Goal: Information Seeking & Learning: Check status

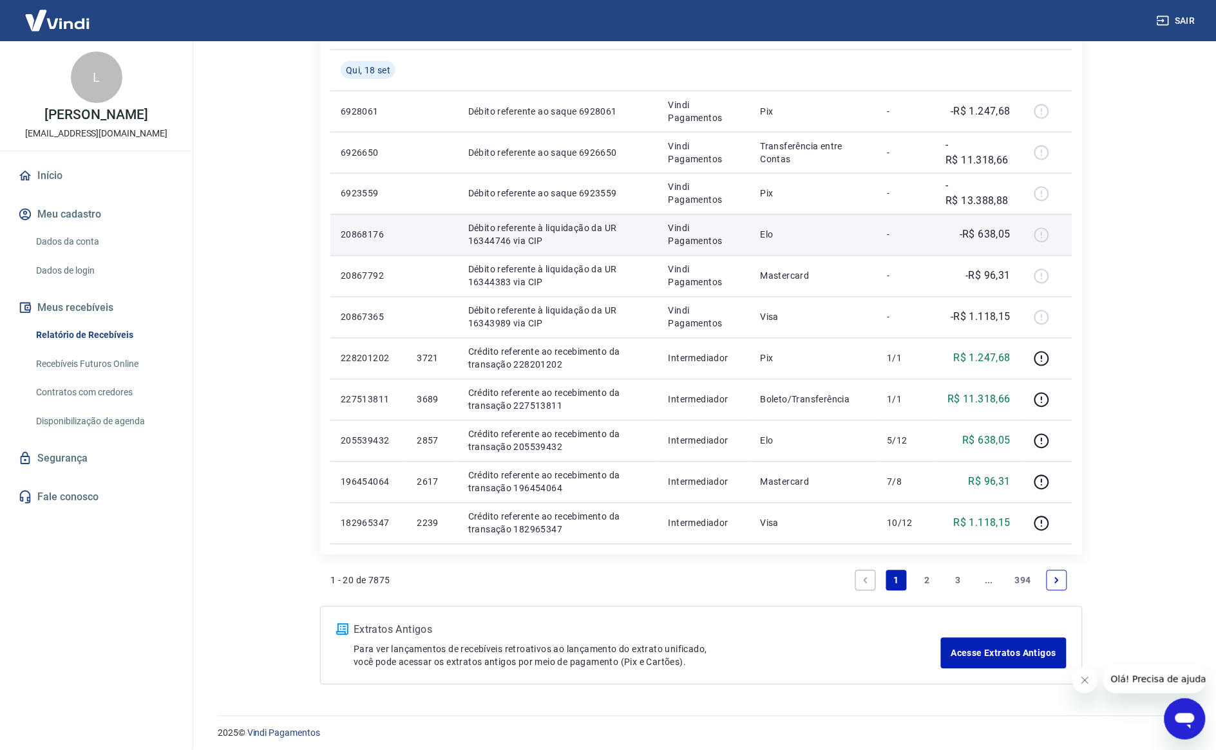
scroll to position [632, 0]
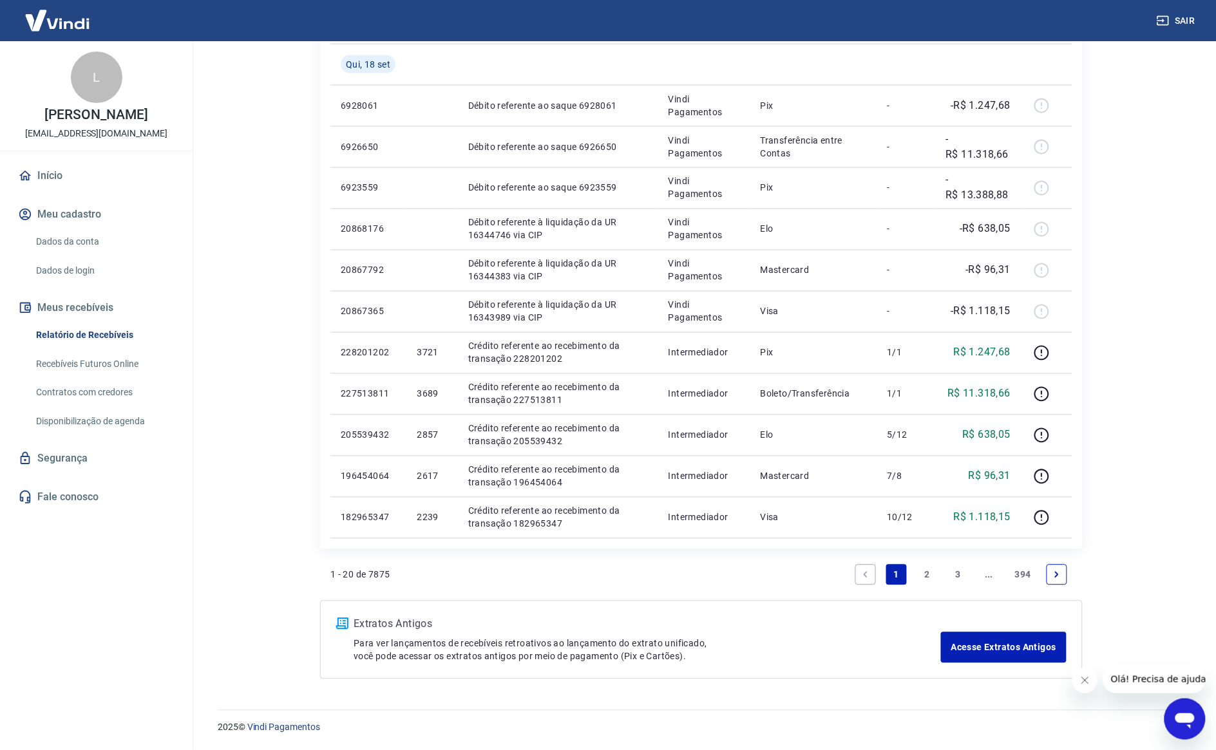
drag, startPoint x: 929, startPoint y: 577, endPoint x: 895, endPoint y: 538, distance: 51.5
click at [929, 577] on link "2" at bounding box center [927, 575] width 21 height 21
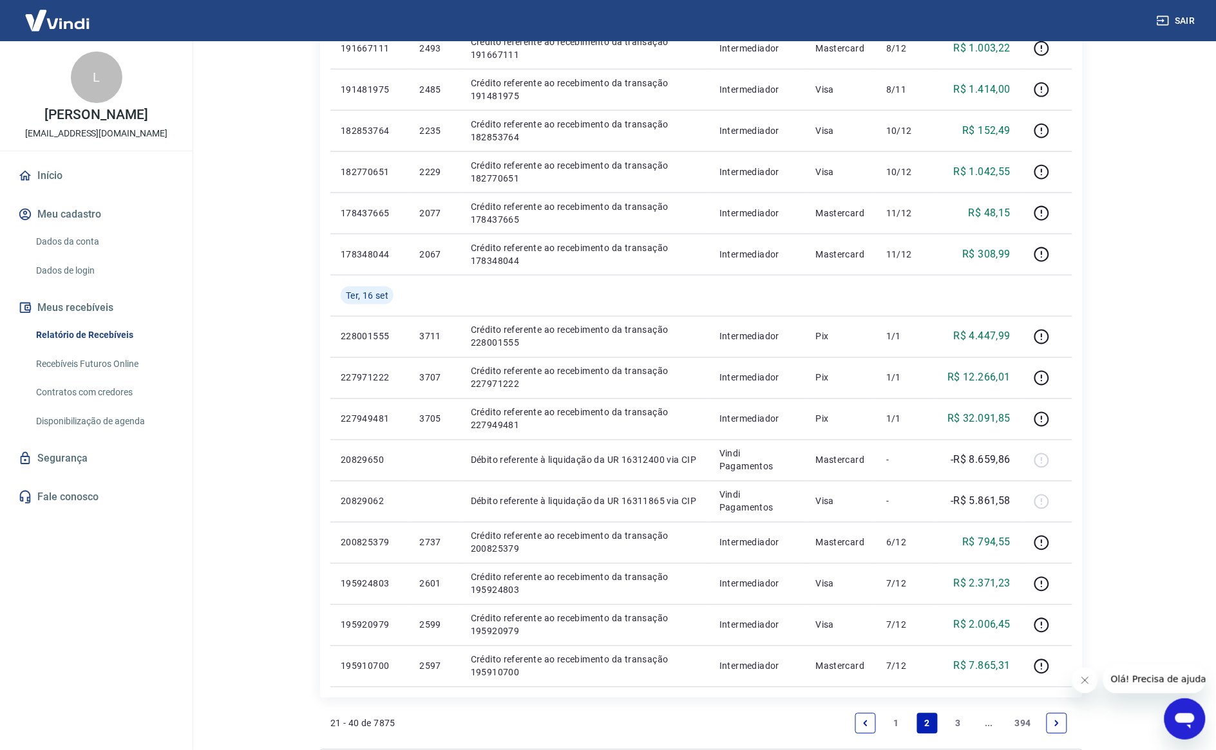
scroll to position [632, 0]
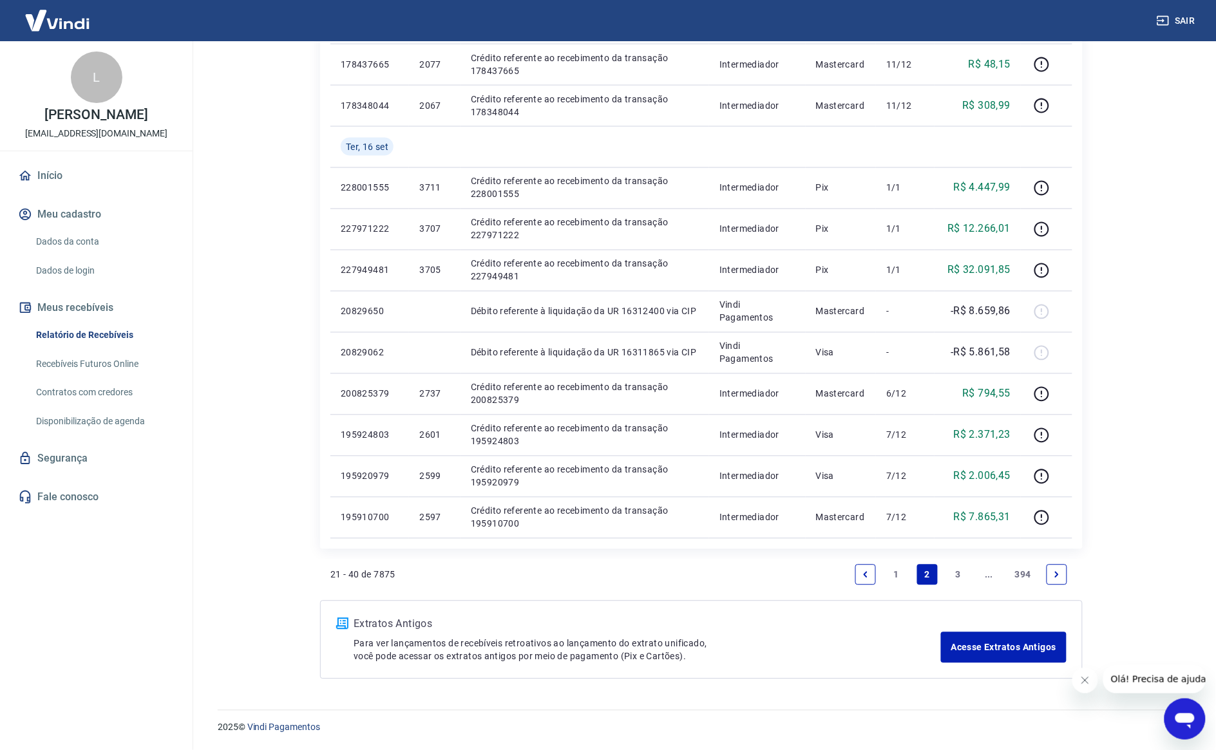
click at [895, 573] on link "1" at bounding box center [896, 575] width 21 height 21
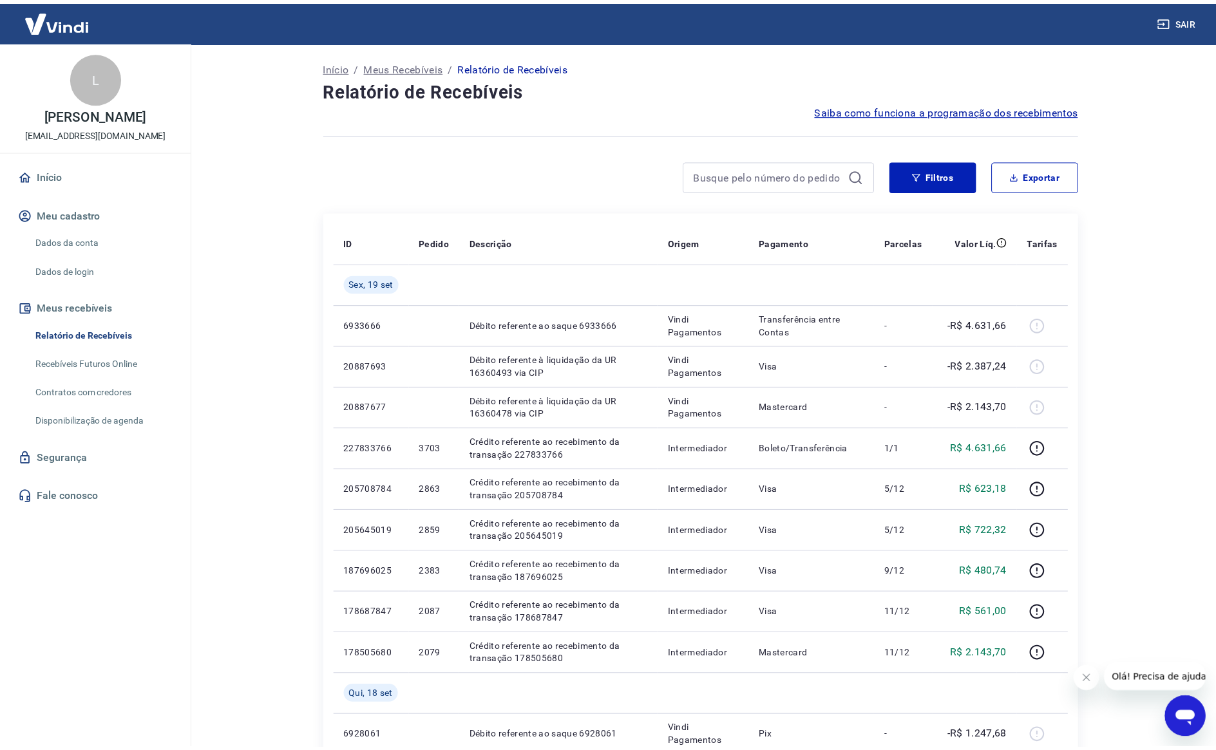
scroll to position [632, 0]
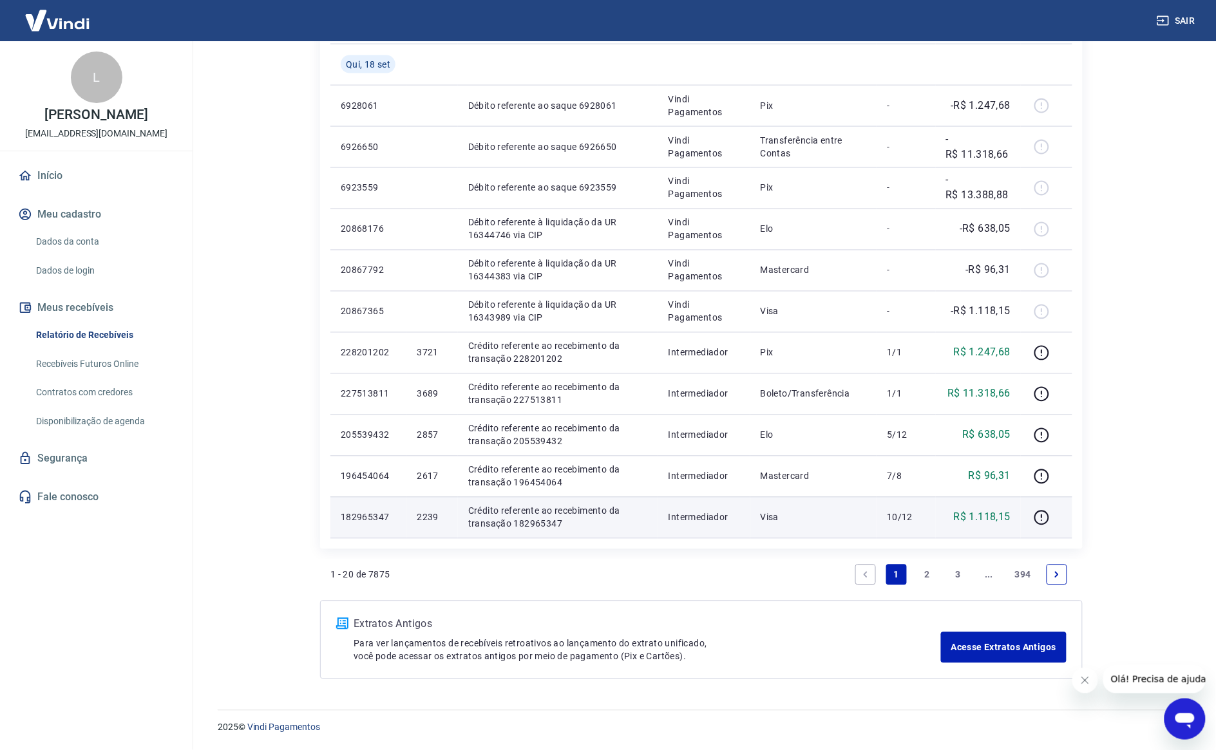
click at [417, 510] on td "2239" at bounding box center [431, 517] width 51 height 41
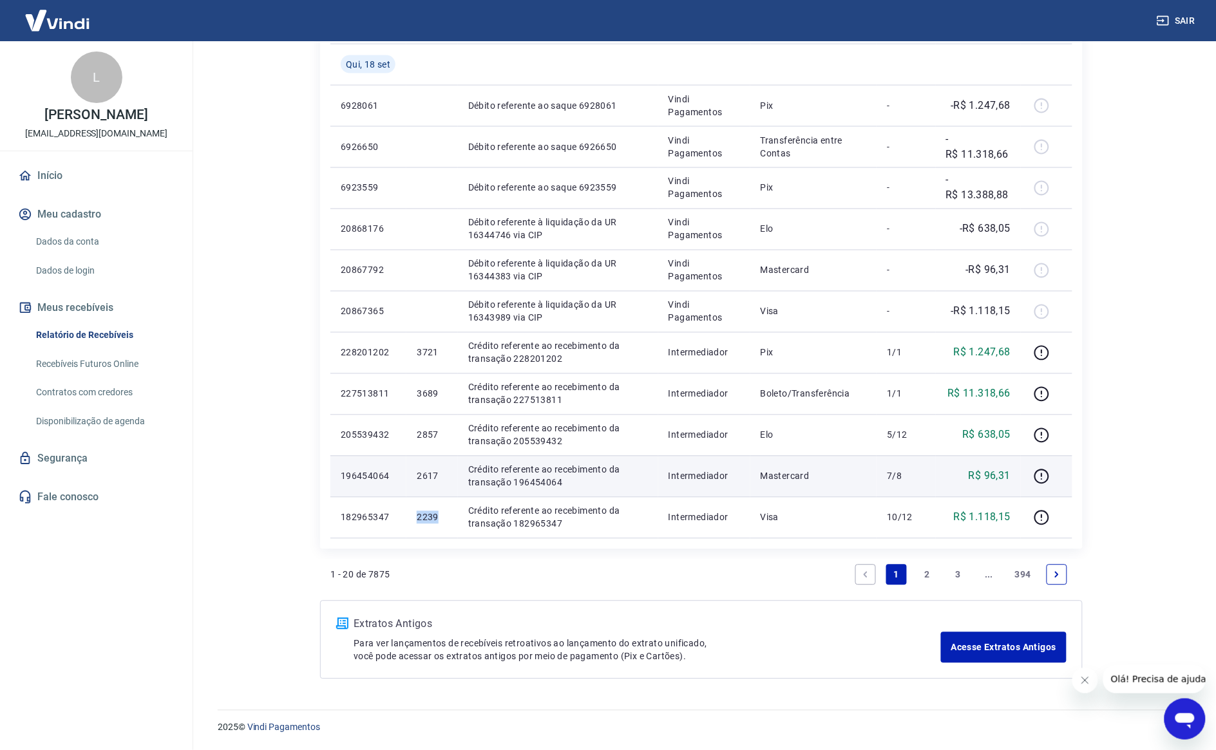
click at [431, 477] on p "2617" at bounding box center [432, 476] width 30 height 13
copy p "2617"
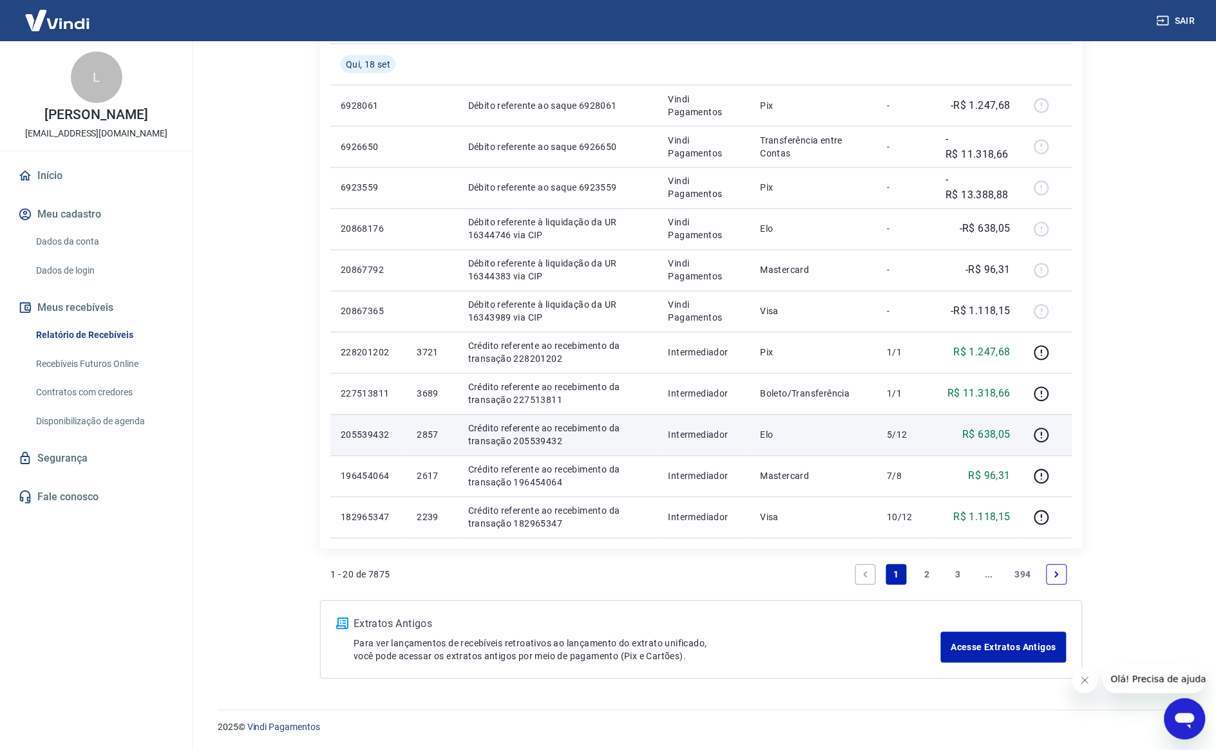
click at [428, 435] on p "2857" at bounding box center [432, 435] width 30 height 13
drag, startPoint x: 429, startPoint y: 435, endPoint x: 445, endPoint y: 431, distance: 16.6
click at [433, 435] on p "2857" at bounding box center [432, 435] width 30 height 13
copy p "2857"
